Goal: Transaction & Acquisition: Book appointment/travel/reservation

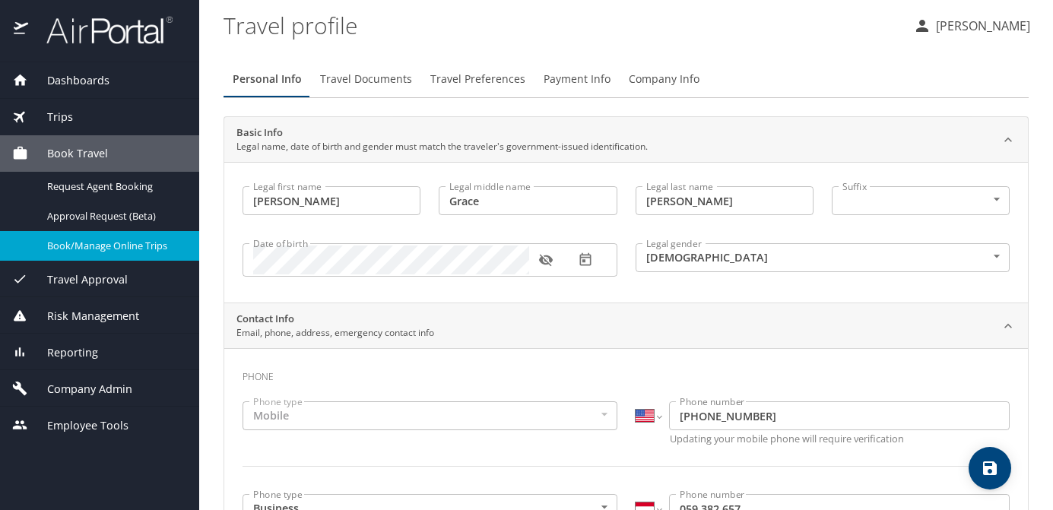
select select "US"
select select "AT"
select select "US"
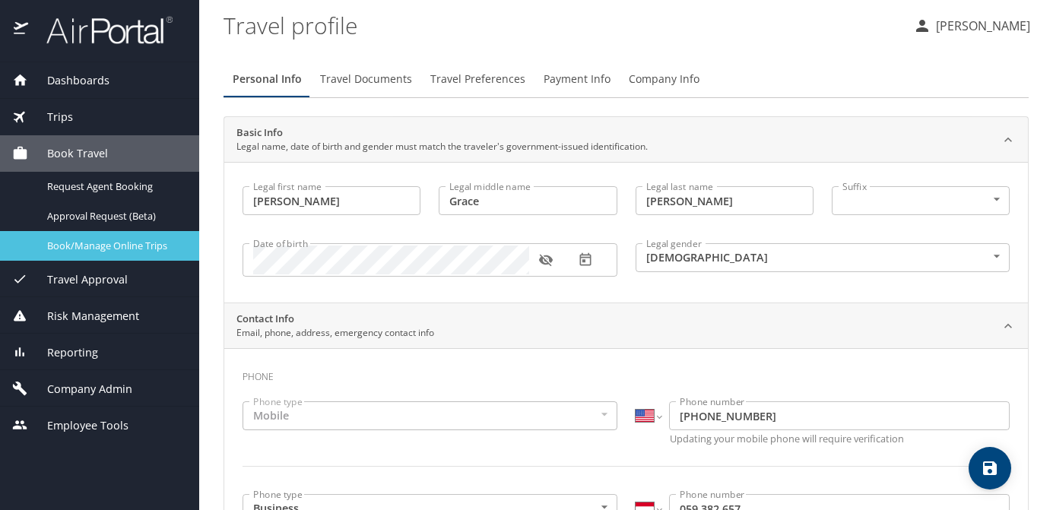
click at [135, 254] on div "Book/Manage Online Trips" at bounding box center [99, 245] width 175 height 17
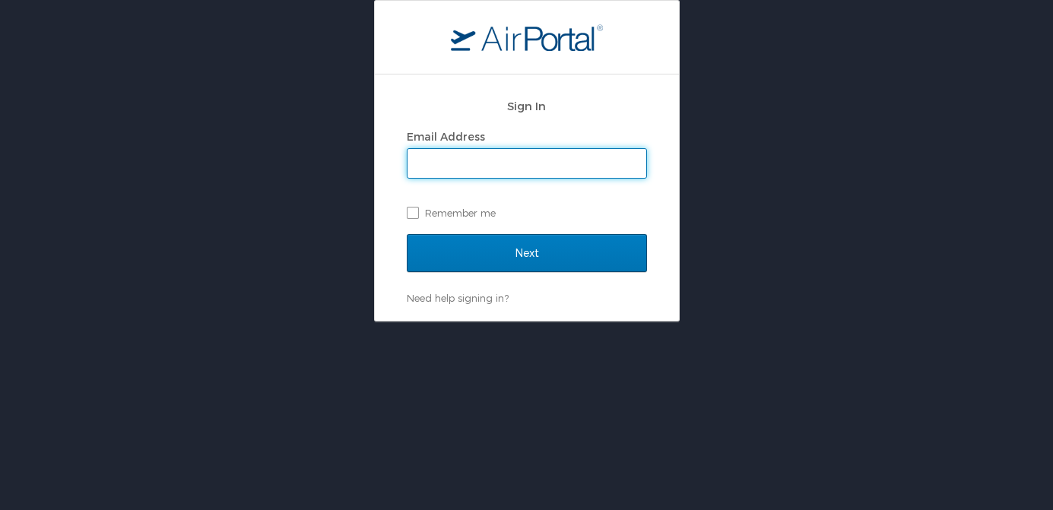
type input "ali.holum@usskiandsnowboard.org"
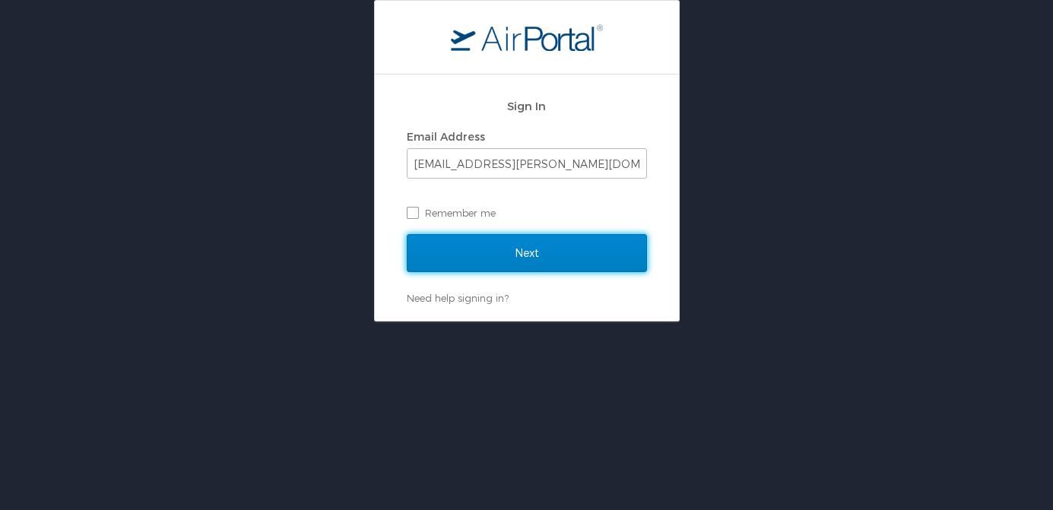
click at [534, 249] on input "Next" at bounding box center [527, 253] width 240 height 38
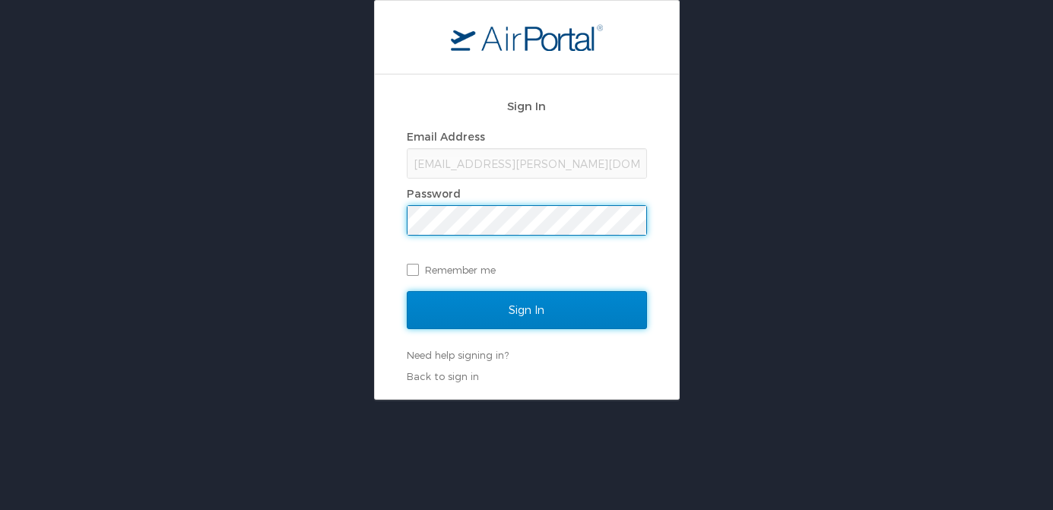
click at [530, 315] on input "Sign In" at bounding box center [527, 310] width 240 height 38
